Goal: Transaction & Acquisition: Purchase product/service

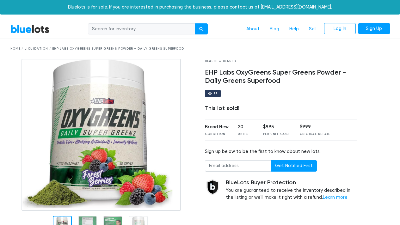
scroll to position [72, 0]
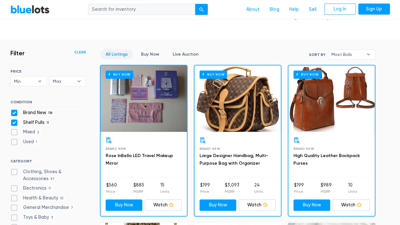
scroll to position [161, 0]
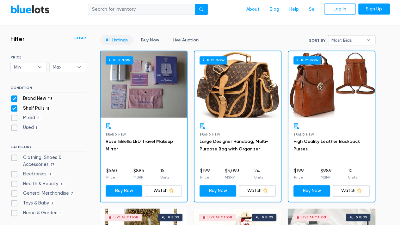
click at [367, 38] on b "▾" at bounding box center [368, 39] width 13 height 9
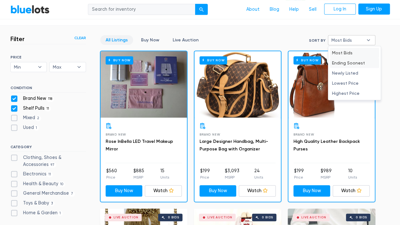
click at [356, 64] on li "Ending Soonest" at bounding box center [354, 63] width 49 height 10
select select "ending_soonest"
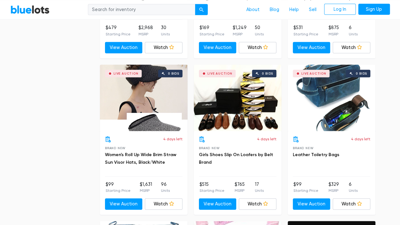
scroll to position [775, 0]
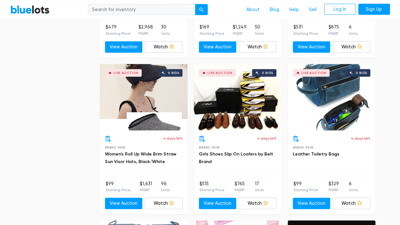
drag, startPoint x: 381, startPoint y: 115, endPoint x: 388, endPoint y: 77, distance: 38.8
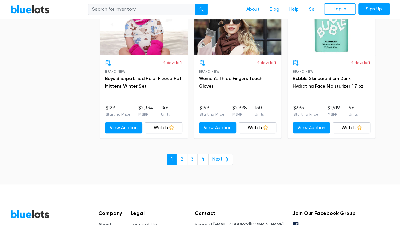
scroll to position [2446, 0]
